Goal: Task Accomplishment & Management: Complete application form

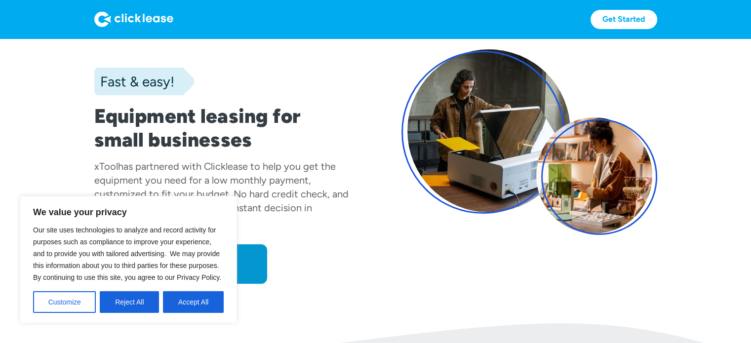
scroll to position [99, 0]
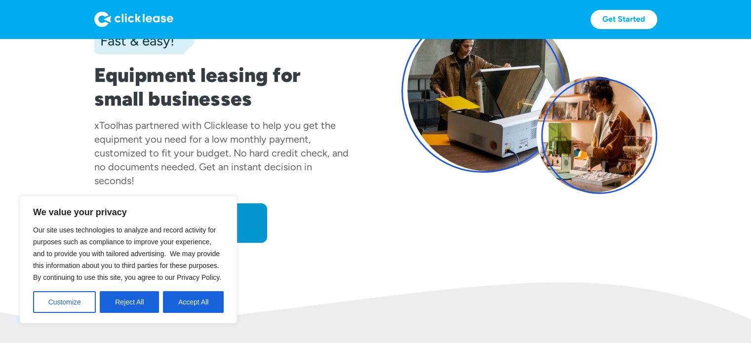
click at [128, 302] on button "Reject All" at bounding box center [129, 302] width 59 height 22
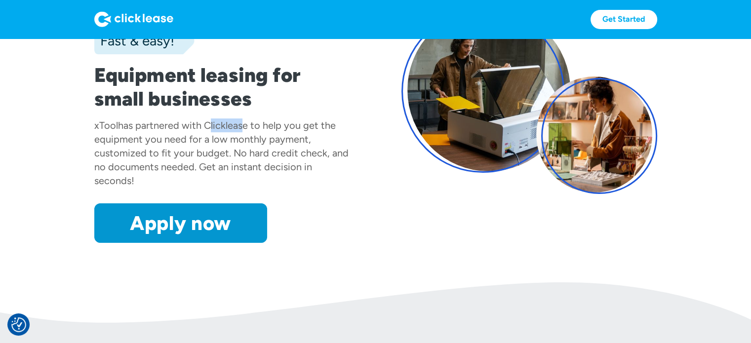
drag, startPoint x: 207, startPoint y: 128, endPoint x: 243, endPoint y: 124, distance: 36.3
click at [242, 124] on div "has partnered with Clicklease to help you get the equipment you need for a low …" at bounding box center [221, 153] width 254 height 67
drag, startPoint x: 248, startPoint y: 143, endPoint x: 291, endPoint y: 140, distance: 43.5
click at [291, 140] on div "has partnered with Clicklease to help you get the equipment you need for a low …" at bounding box center [221, 153] width 254 height 67
drag, startPoint x: 117, startPoint y: 159, endPoint x: 137, endPoint y: 183, distance: 31.9
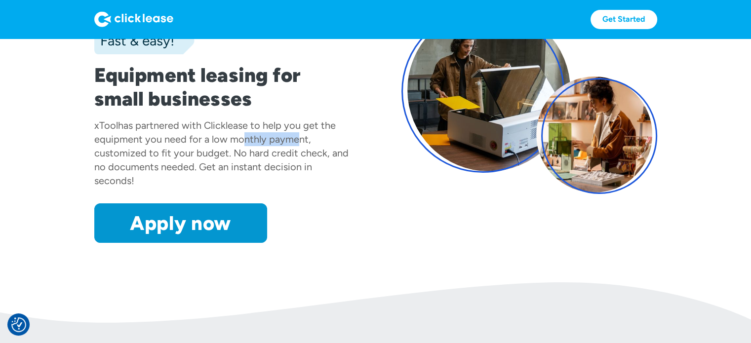
click at [137, 183] on div "xTool has partnered with Clicklease to help you get the equipment you need for …" at bounding box center [222, 153] width 256 height 69
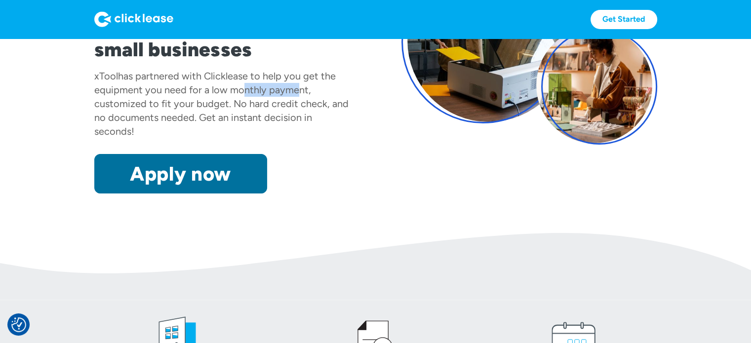
click at [172, 179] on link "Apply now" at bounding box center [180, 174] width 173 height 40
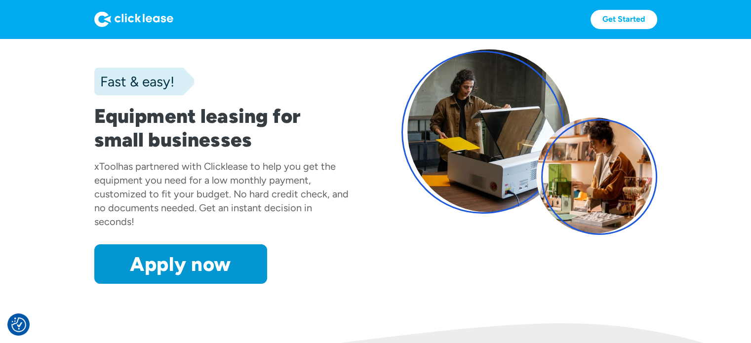
scroll to position [99, 0]
